Goal: Find specific page/section: Find specific page/section

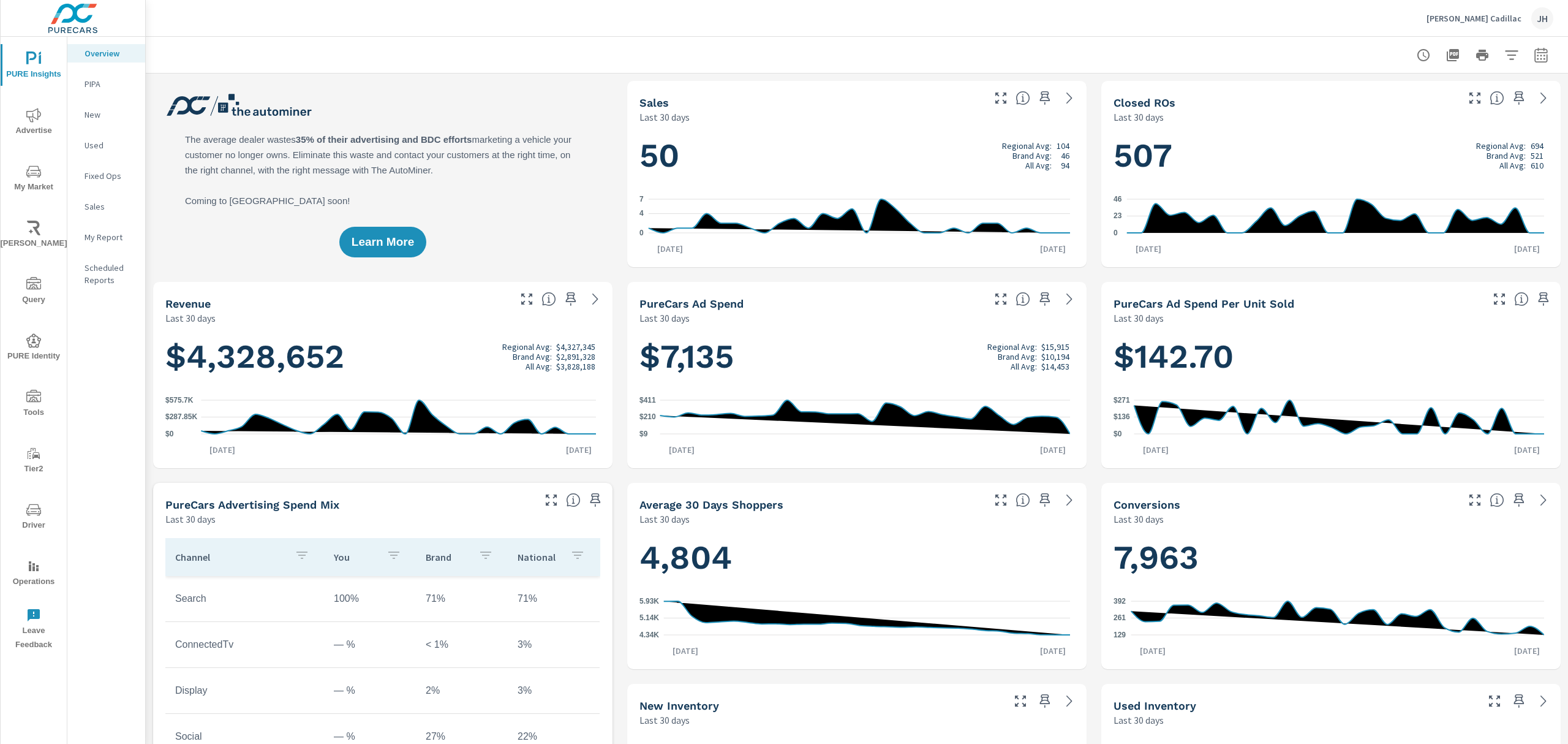
drag, startPoint x: 2155, startPoint y: 2, endPoint x: 72, endPoint y: 430, distance: 2126.5
click at [111, 444] on div "Overview PIPA New Used Fixed Ops Sales My Report Scheduled Reports" at bounding box center [106, 390] width 78 height 708
click at [32, 395] on icon "nav menu" at bounding box center [34, 396] width 15 height 12
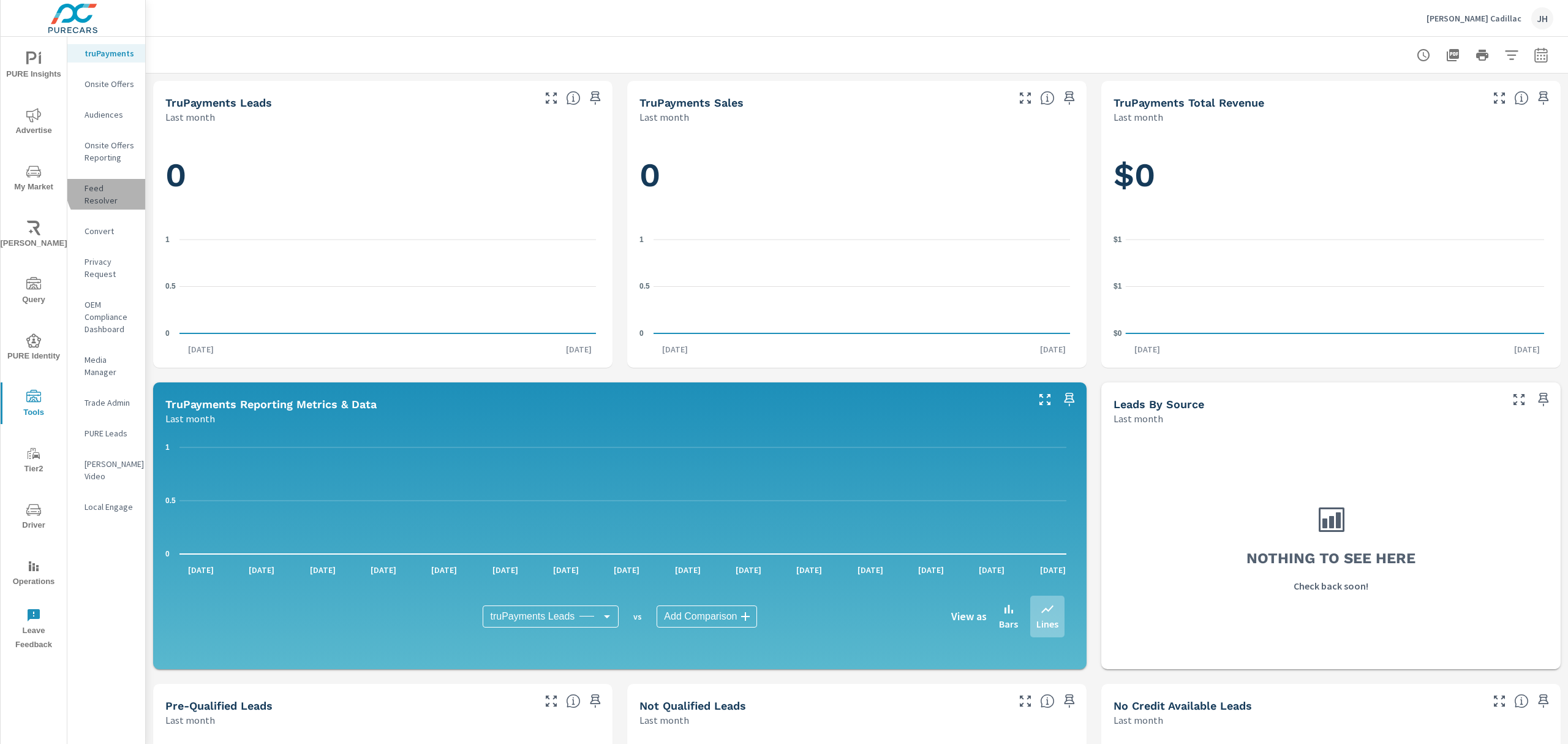
click at [117, 186] on p "Feed Resolver" at bounding box center [109, 195] width 51 height 24
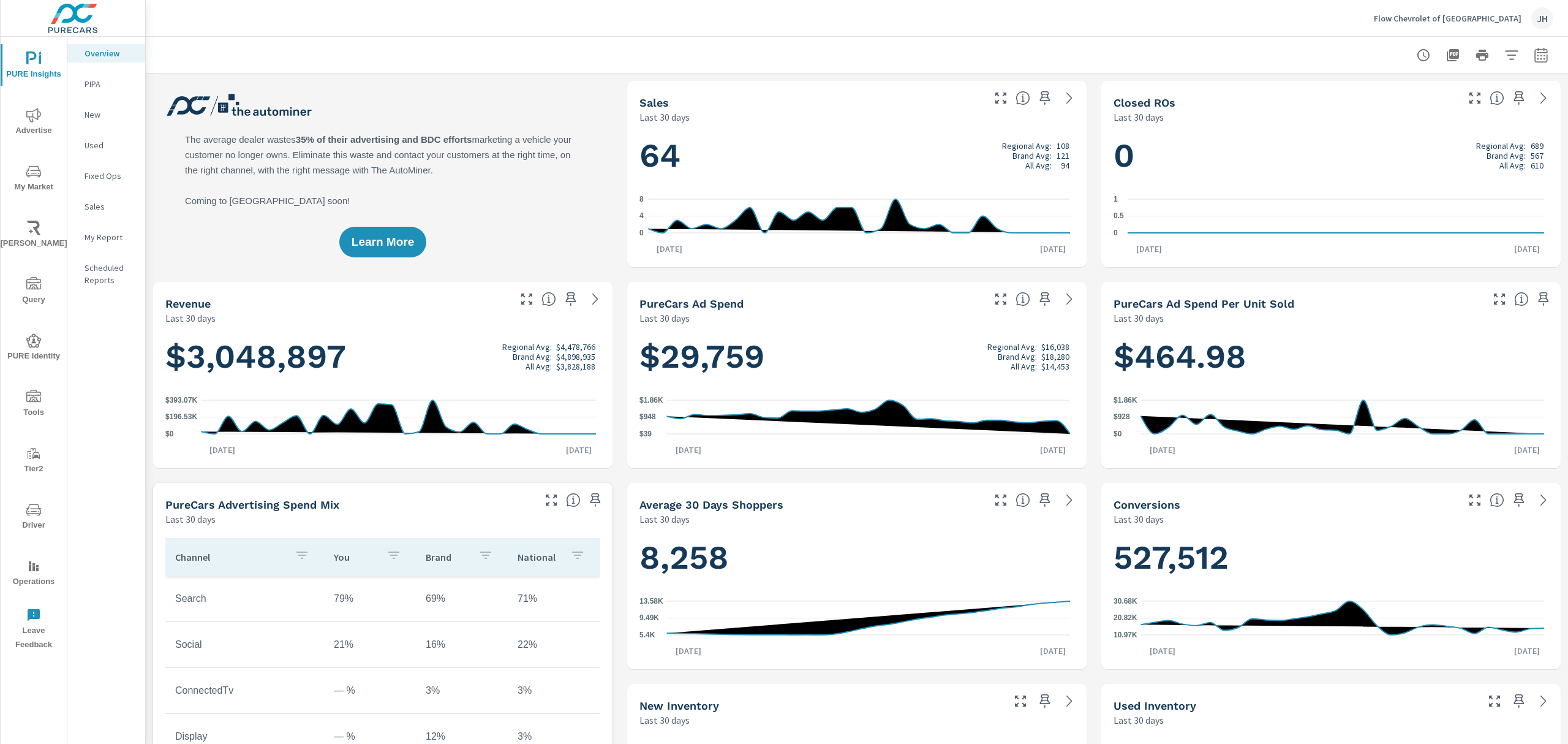
click at [36, 390] on icon "nav menu" at bounding box center [34, 396] width 15 height 12
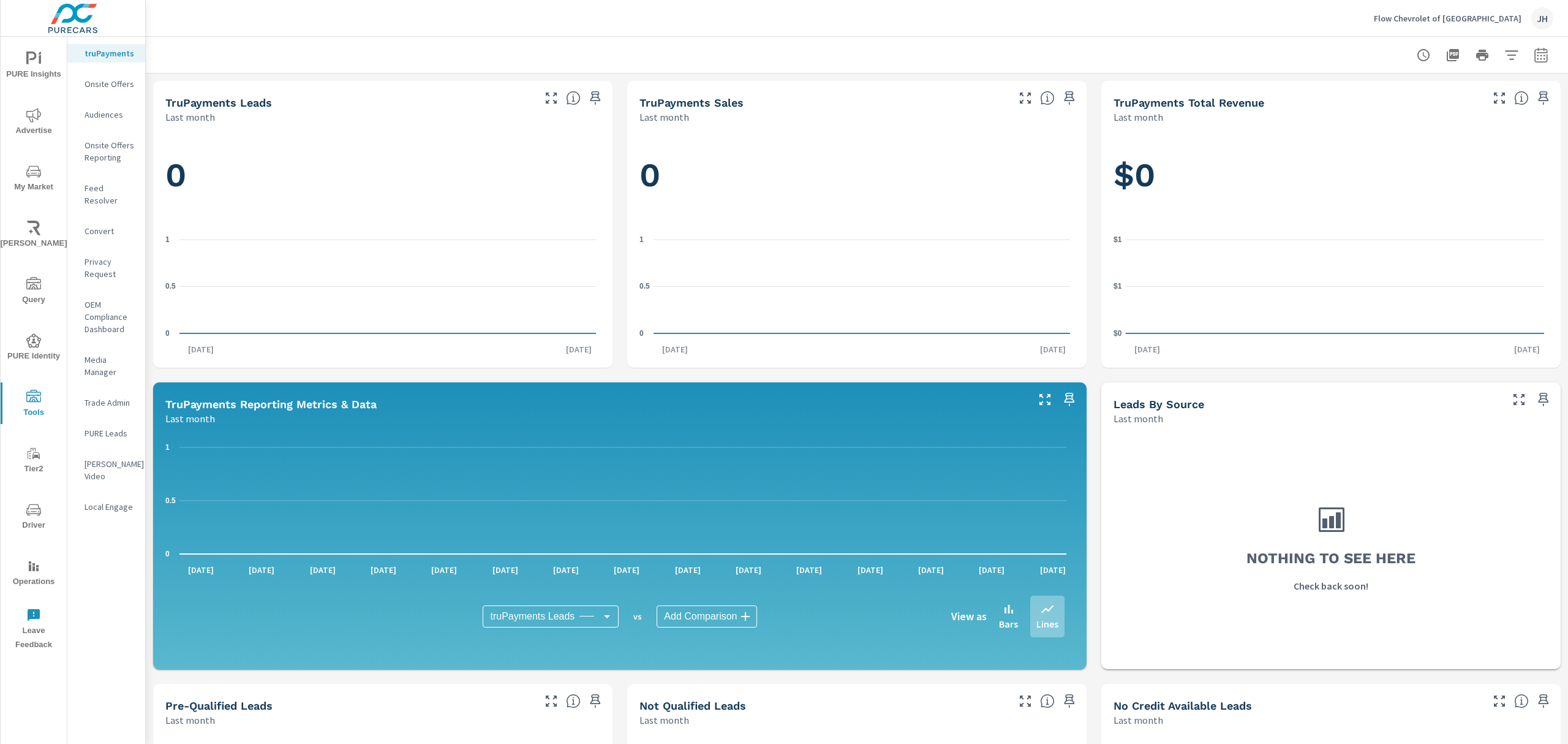
click at [101, 189] on p "Feed Resolver" at bounding box center [109, 195] width 51 height 24
